Goal: Transaction & Acquisition: Download file/media

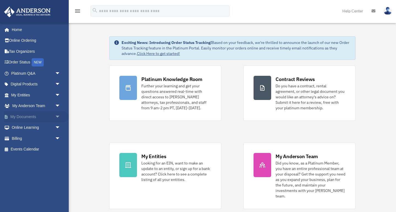
click at [18, 117] on link "My Documents arrow_drop_down" at bounding box center [36, 116] width 65 height 11
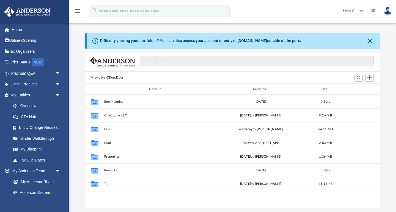
scroll to position [0, 0]
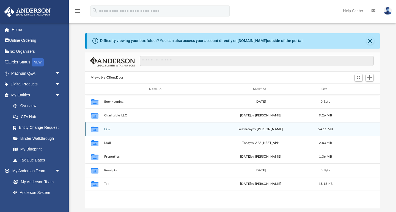
click at [105, 128] on button "Law" at bounding box center [155, 130] width 103 height 4
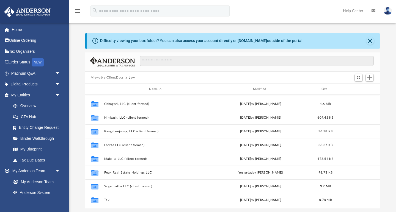
scroll to position [53, 0]
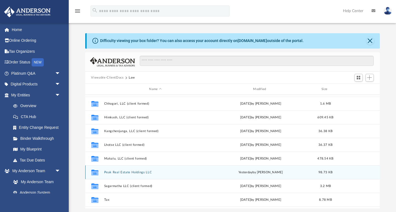
click at [140, 173] on button "Peak Real Estate Holdings LLC" at bounding box center [155, 173] width 103 height 4
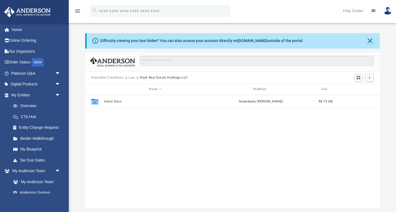
scroll to position [0, 0]
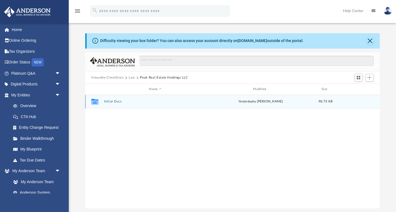
click at [115, 101] on button "Initial Docs" at bounding box center [155, 102] width 103 height 4
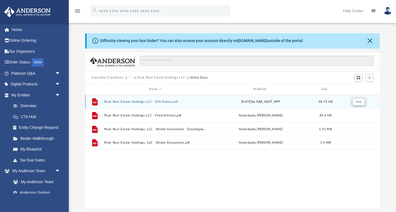
click at [360, 105] on button "More options" at bounding box center [358, 102] width 13 height 8
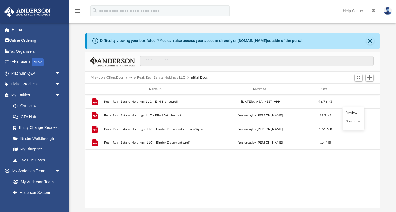
click at [355, 122] on li "Download" at bounding box center [353, 122] width 16 height 6
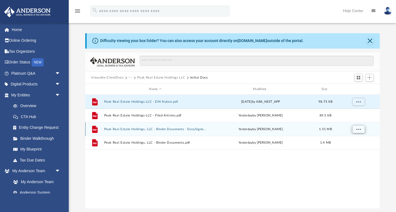
click at [358, 129] on span "More options" at bounding box center [358, 129] width 4 height 3
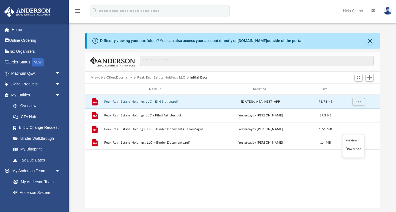
click at [353, 149] on li "Download" at bounding box center [353, 149] width 16 height 6
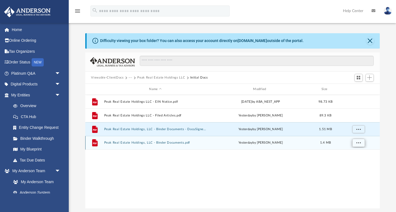
click at [361, 144] on span "More options" at bounding box center [358, 142] width 4 height 3
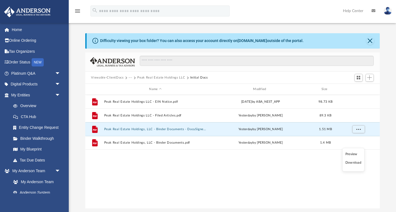
click at [354, 164] on li "Download" at bounding box center [353, 163] width 16 height 6
